Goal: Task Accomplishment & Management: Complete application form

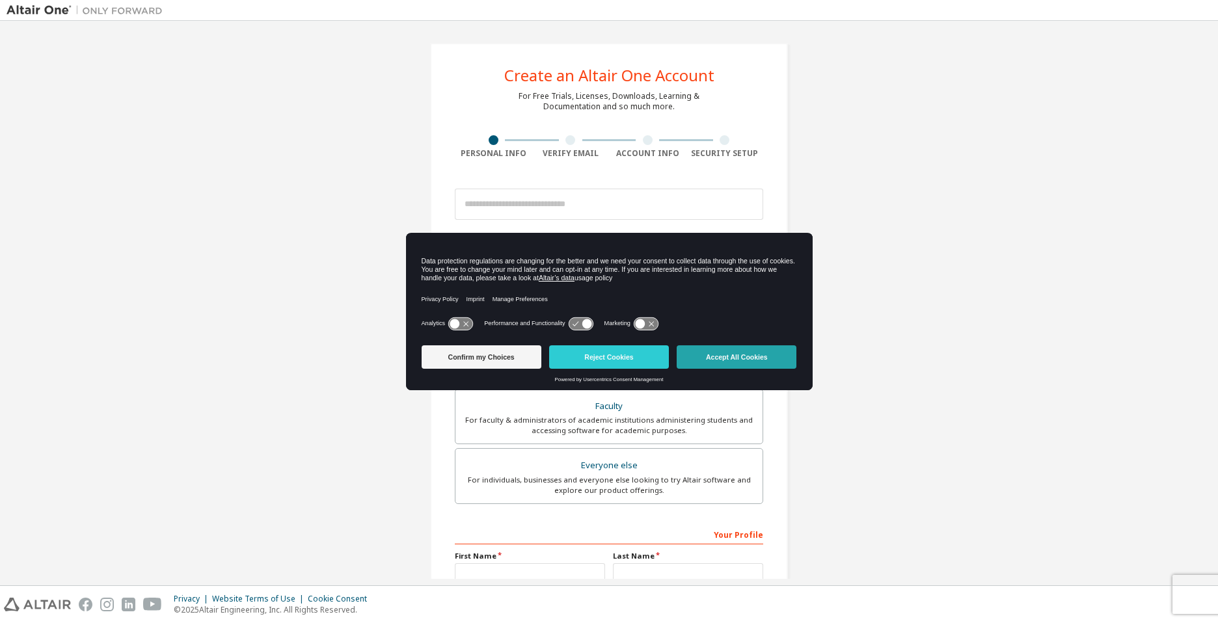
click at [749, 360] on button "Accept All Cookies" at bounding box center [737, 356] width 120 height 23
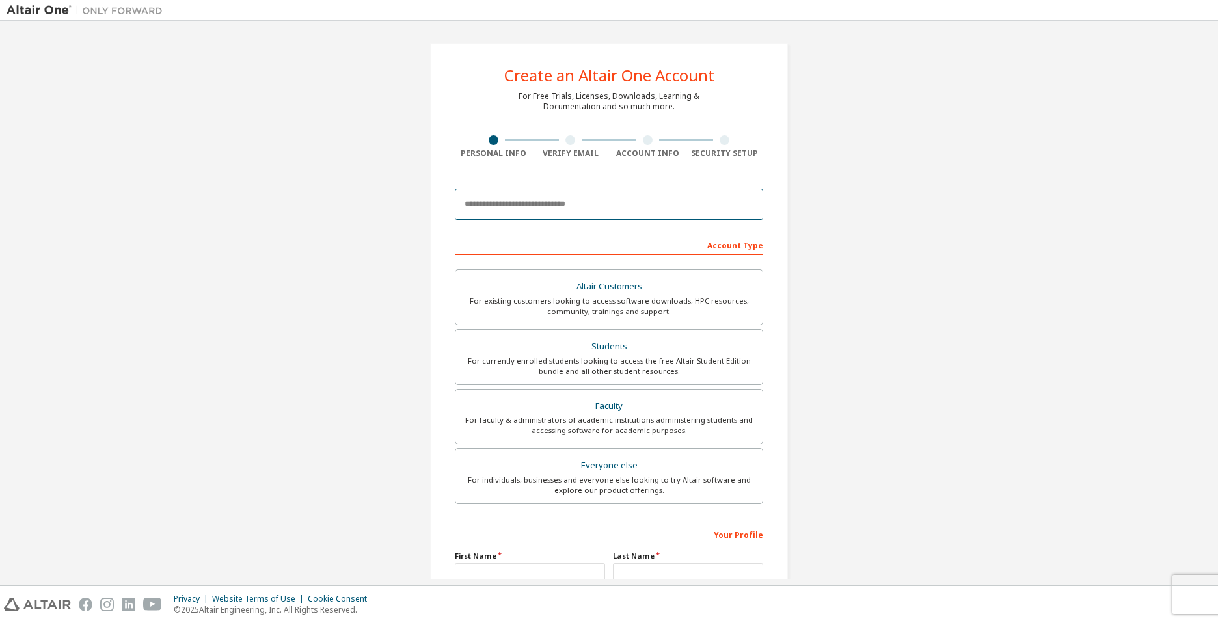
click at [550, 203] on input "email" at bounding box center [609, 204] width 308 height 31
click at [597, 208] on input "email" at bounding box center [609, 204] width 308 height 31
paste input "**********"
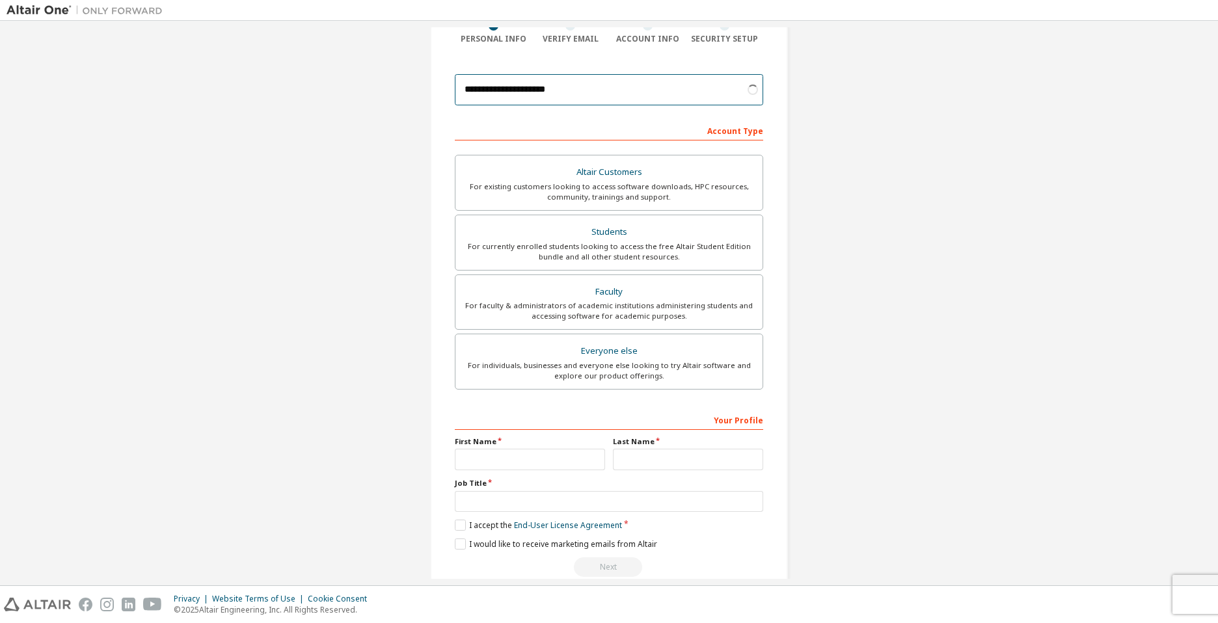
scroll to position [137, 0]
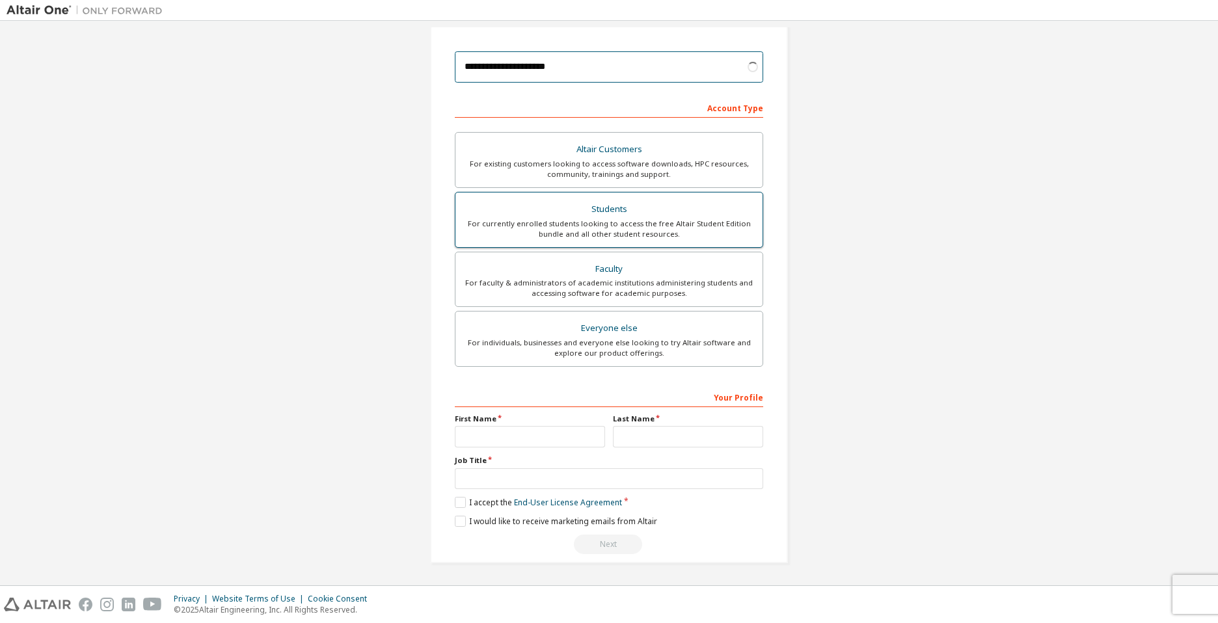
type input "**********"
click at [607, 200] on div "Students" at bounding box center [608, 209] width 291 height 18
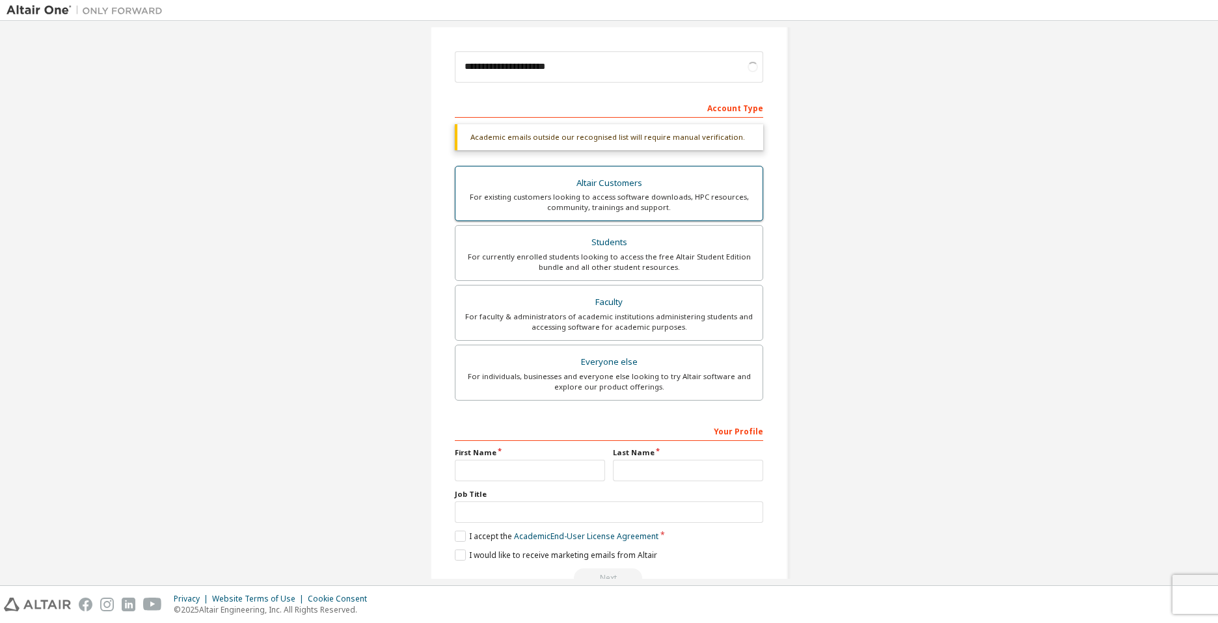
click at [630, 174] on div "Altair Customers" at bounding box center [608, 183] width 291 height 18
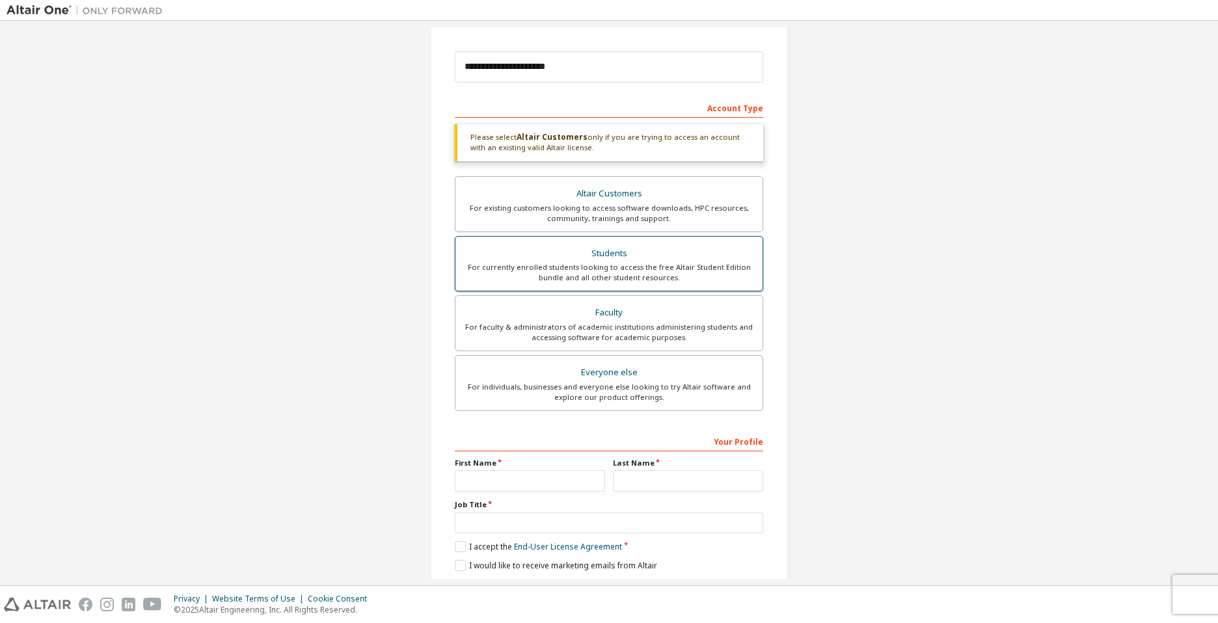
click at [636, 272] on div "For currently enrolled students looking to access the free Altair Student Editi…" at bounding box center [608, 272] width 291 height 21
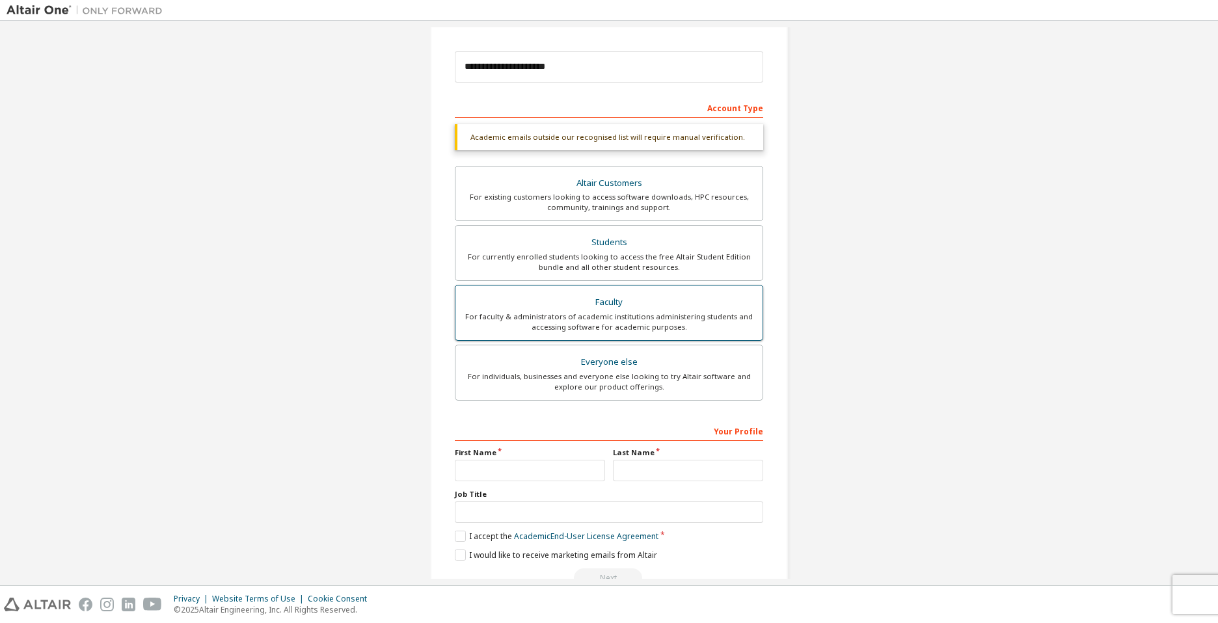
scroll to position [171, 0]
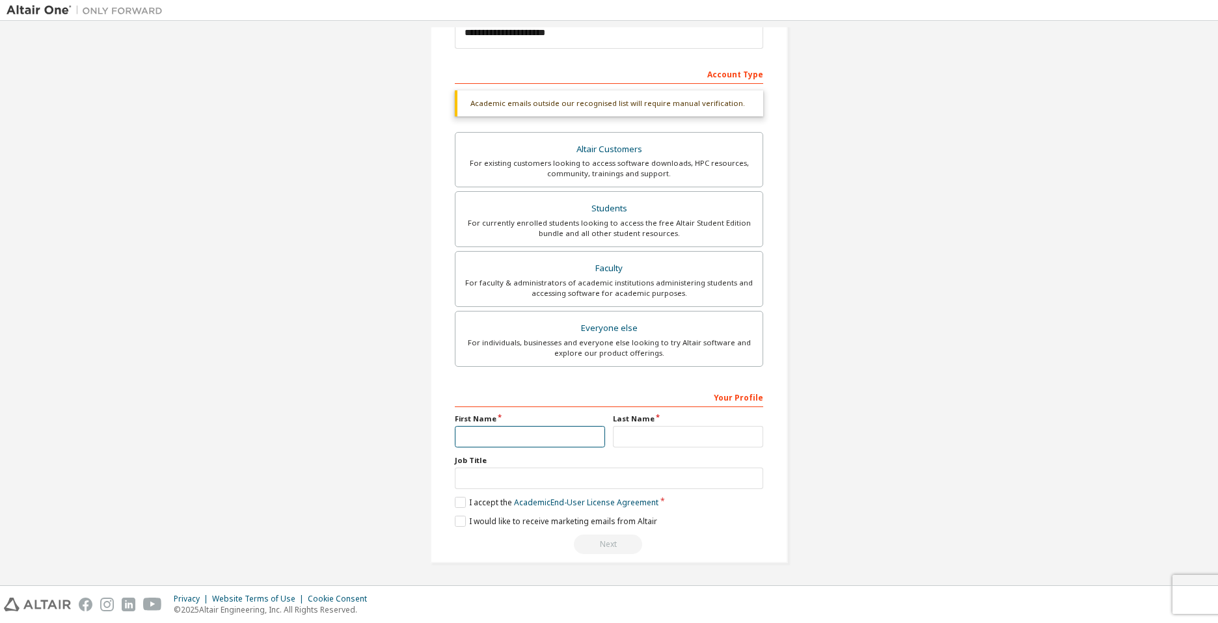
click at [500, 442] on input "text" at bounding box center [530, 436] width 150 height 21
type input "*****"
click at [686, 439] on input "text" at bounding box center [688, 436] width 150 height 21
type input "*"
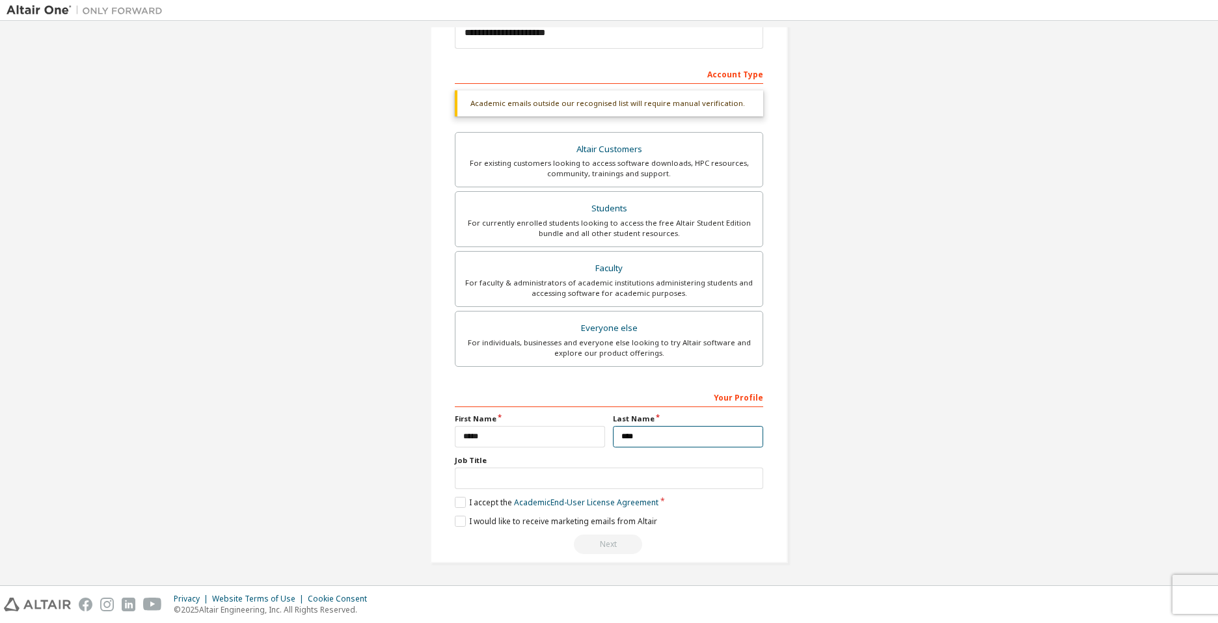
type input "****"
click at [492, 474] on input "text" at bounding box center [609, 478] width 308 height 21
type input "******"
click at [464, 505] on label "I accept the Academic End-User License Agreement" at bounding box center [557, 502] width 204 height 11
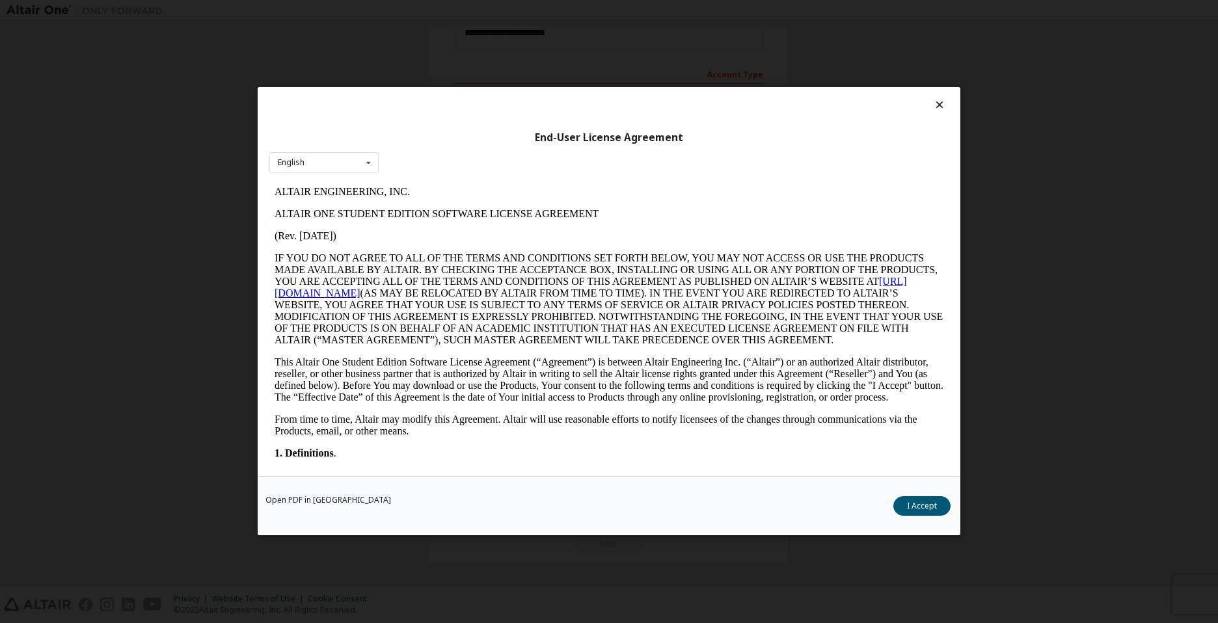
scroll to position [0, 0]
click at [930, 503] on button "I Accept" at bounding box center [921, 507] width 57 height 20
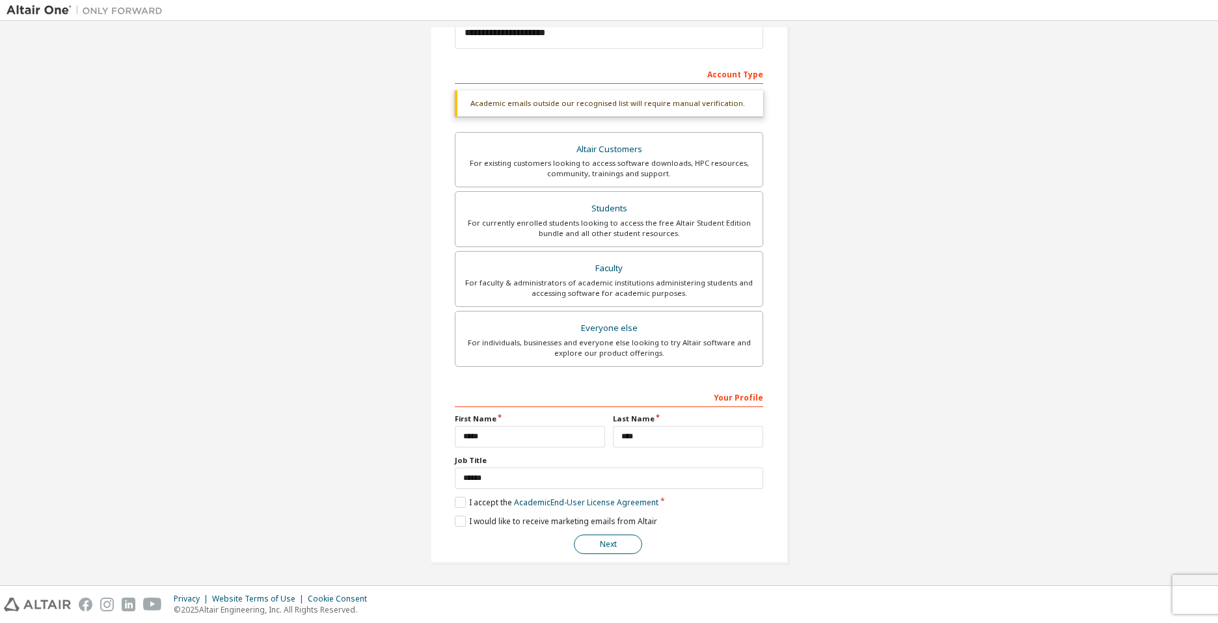
click at [594, 544] on button "Next" at bounding box center [608, 545] width 68 height 20
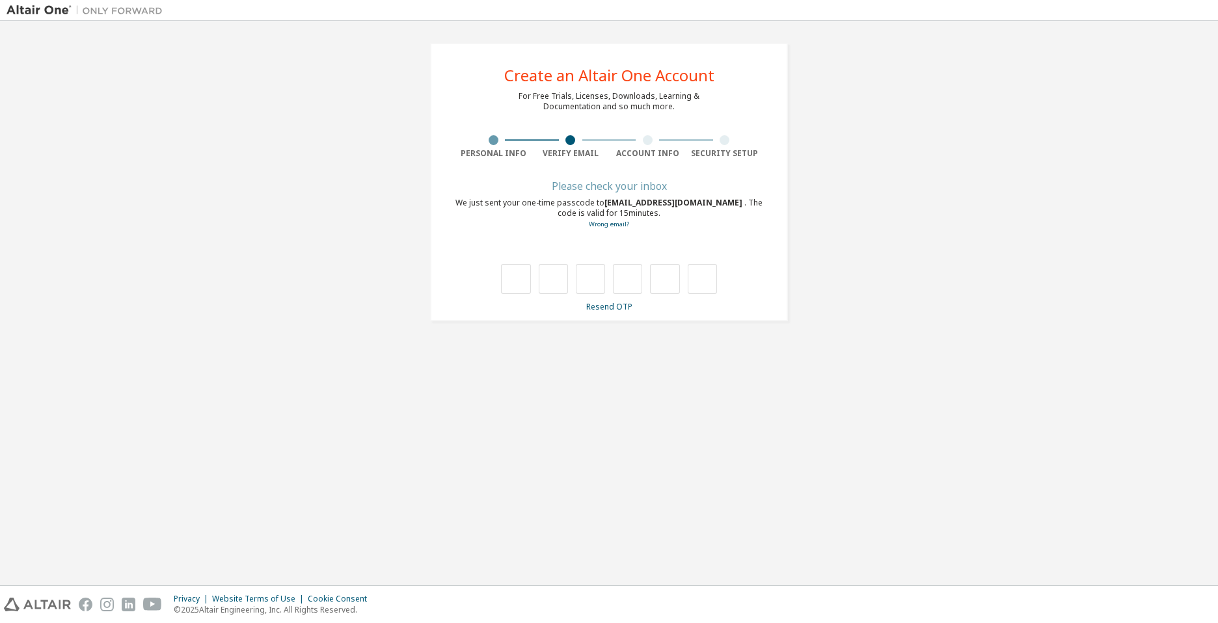
click at [737, 227] on div "We just sent your one-time passcode to [EMAIL_ADDRESS][DOMAIN_NAME] . The code …" at bounding box center [609, 214] width 308 height 32
click at [517, 277] on input "text" at bounding box center [515, 279] width 29 height 30
click at [536, 223] on div "We just sent your one-time passcode to [EMAIL_ADDRESS][DOMAIN_NAME] . The code …" at bounding box center [609, 214] width 308 height 32
click at [520, 269] on input "text" at bounding box center [515, 279] width 29 height 30
type input "*"
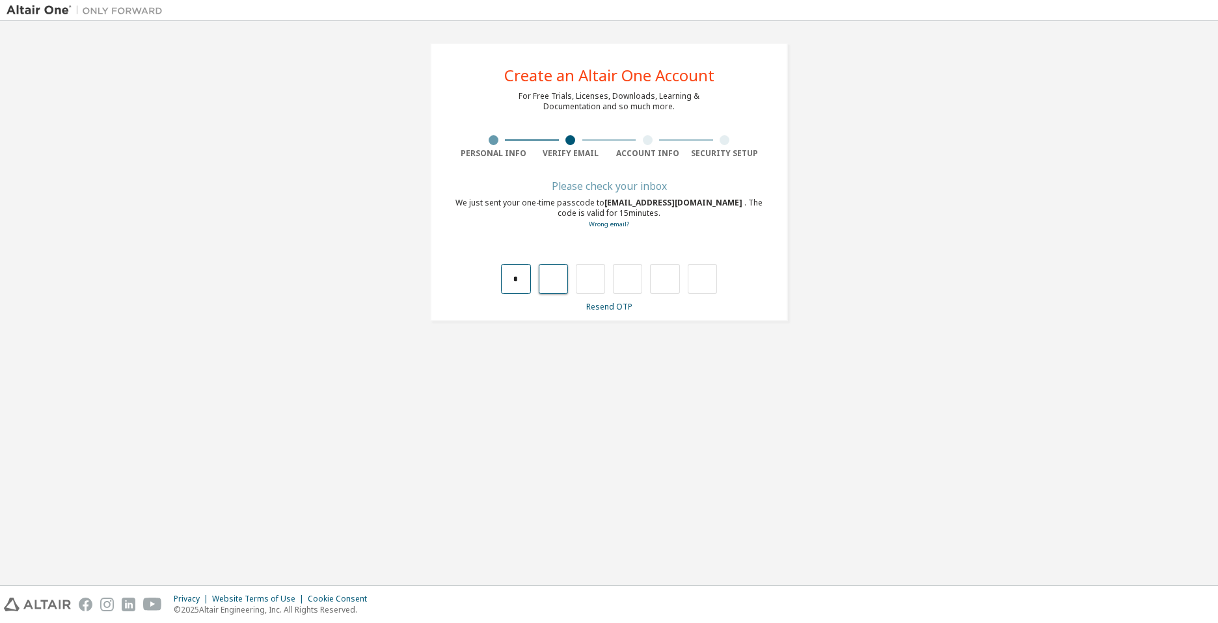
type input "*"
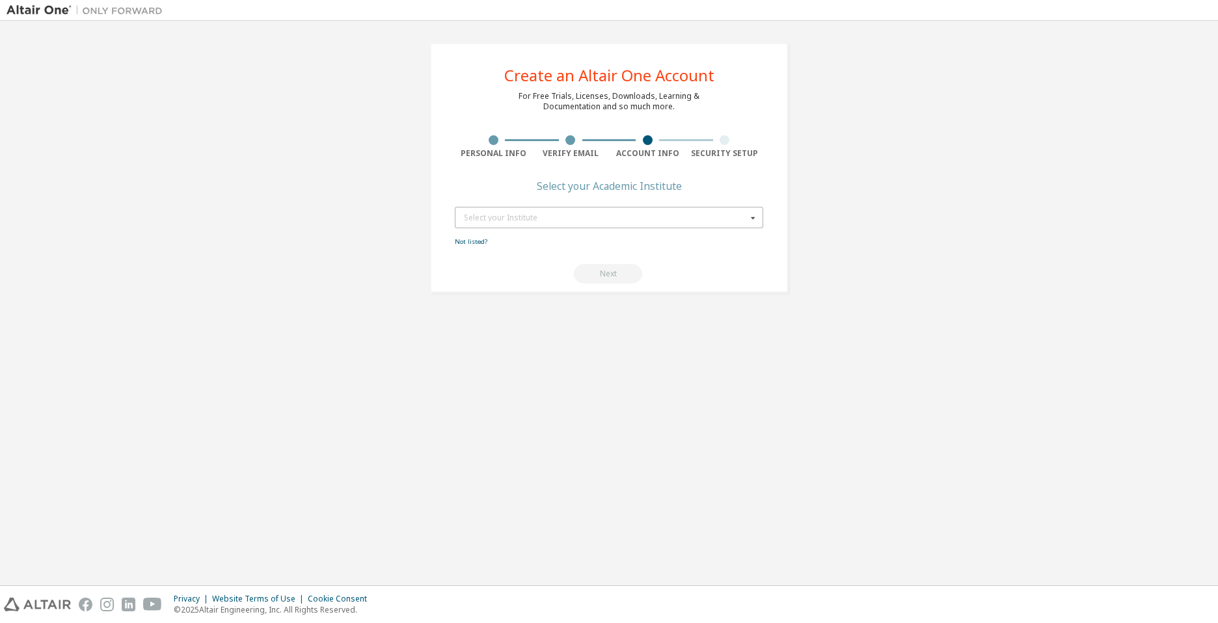
click at [705, 220] on div "Select your Institute" at bounding box center [605, 218] width 283 height 8
click at [745, 189] on div "Create an Altair One Account For Free Trials, Licenses, Downloads, Learning & D…" at bounding box center [609, 168] width 358 height 250
click at [690, 214] on div "Select your Institute" at bounding box center [605, 218] width 283 height 8
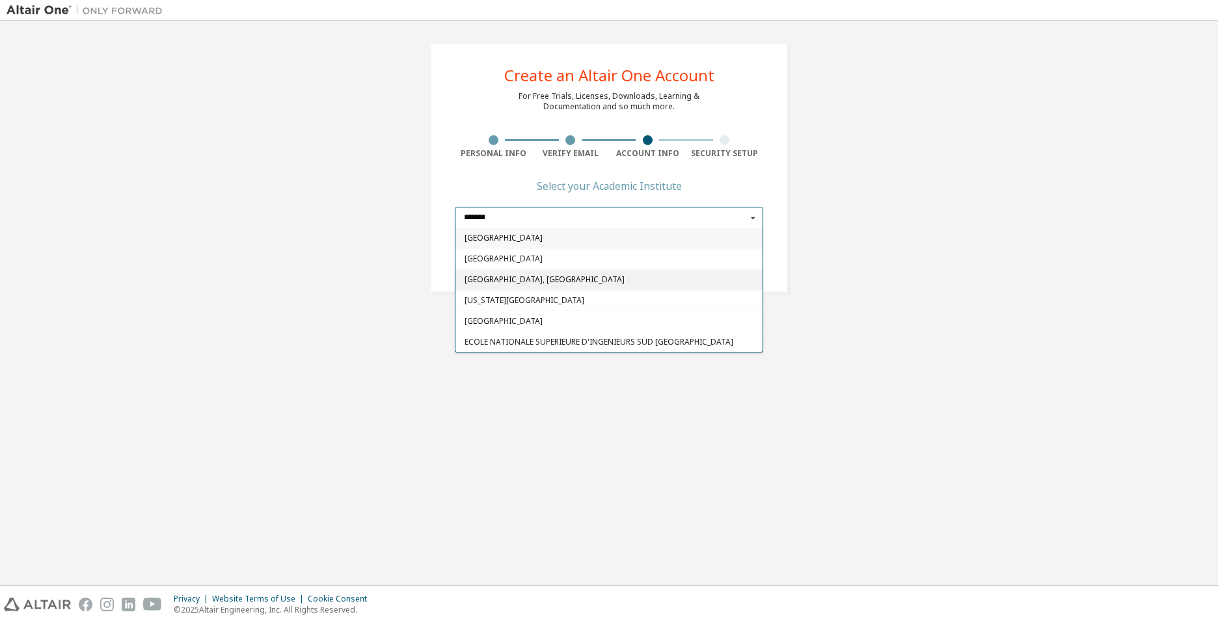
type input "*******"
click at [683, 281] on span "[GEOGRAPHIC_DATA], [GEOGRAPHIC_DATA]" at bounding box center [608, 280] width 289 height 8
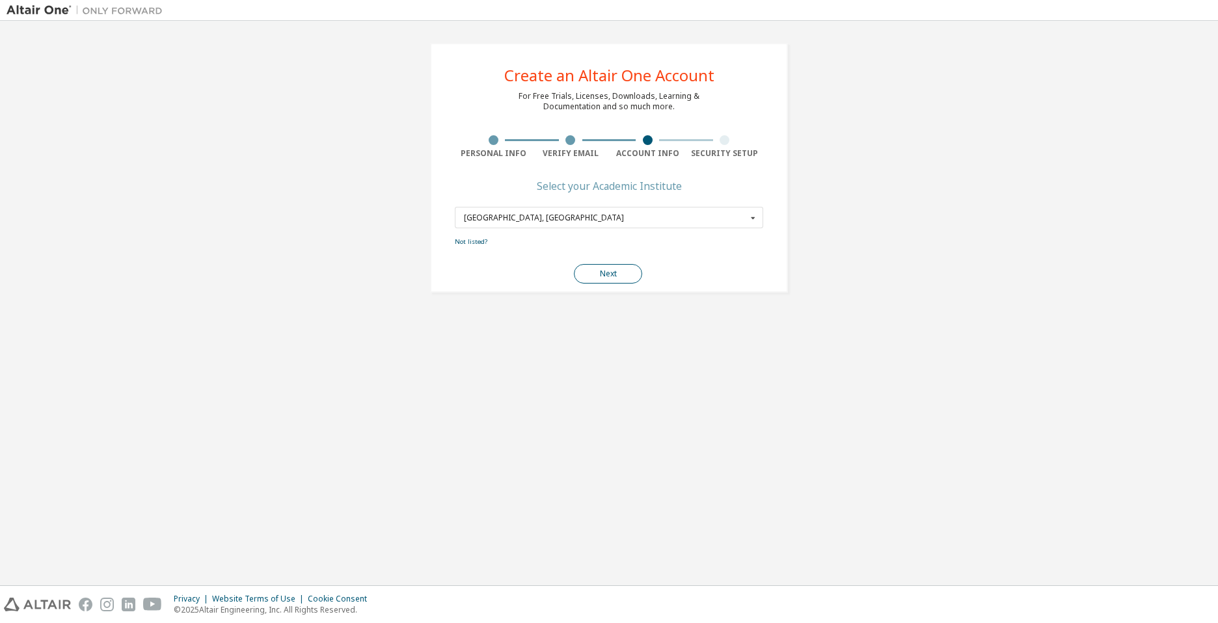
click at [632, 273] on button "Next" at bounding box center [608, 274] width 68 height 20
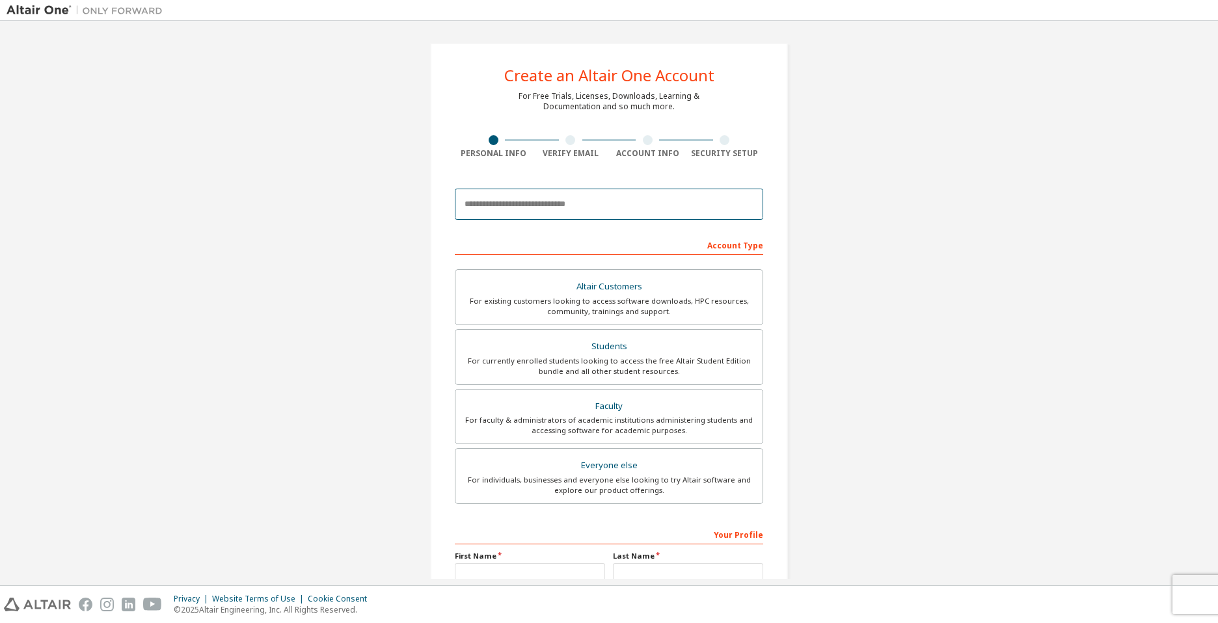
click at [571, 211] on input "email" at bounding box center [609, 204] width 308 height 31
click at [381, 215] on div "Create an Altair One Account For Free Trials, Licenses, Downloads, Learning & D…" at bounding box center [609, 371] width 1205 height 689
drag, startPoint x: 15, startPoint y: 235, endPoint x: 116, endPoint y: 197, distance: 107.7
click at [17, 235] on div "Create an Altair One Account For Free Trials, Licenses, Downloads, Learning & D…" at bounding box center [609, 371] width 1205 height 689
